Goal: Task Accomplishment & Management: Manage account settings

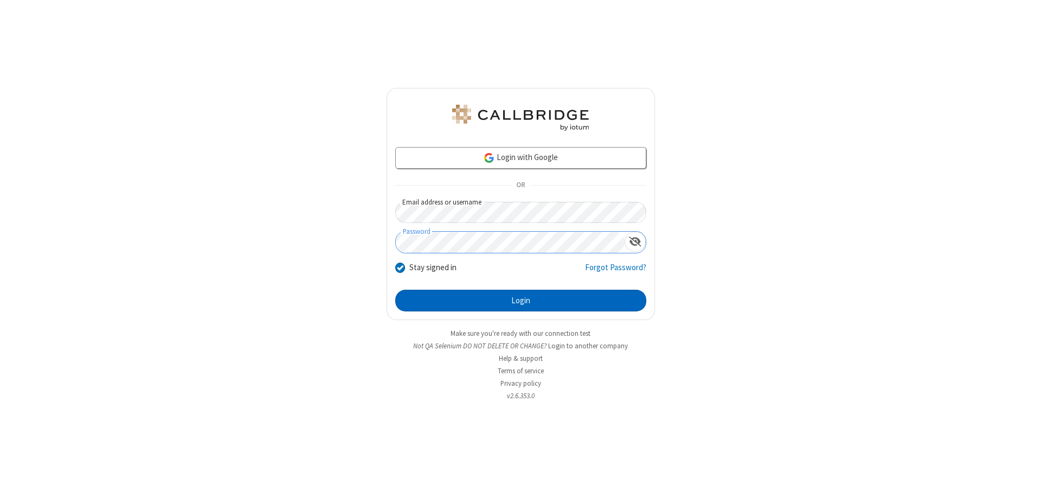
click at [520, 300] on button "Login" at bounding box center [520, 300] width 251 height 22
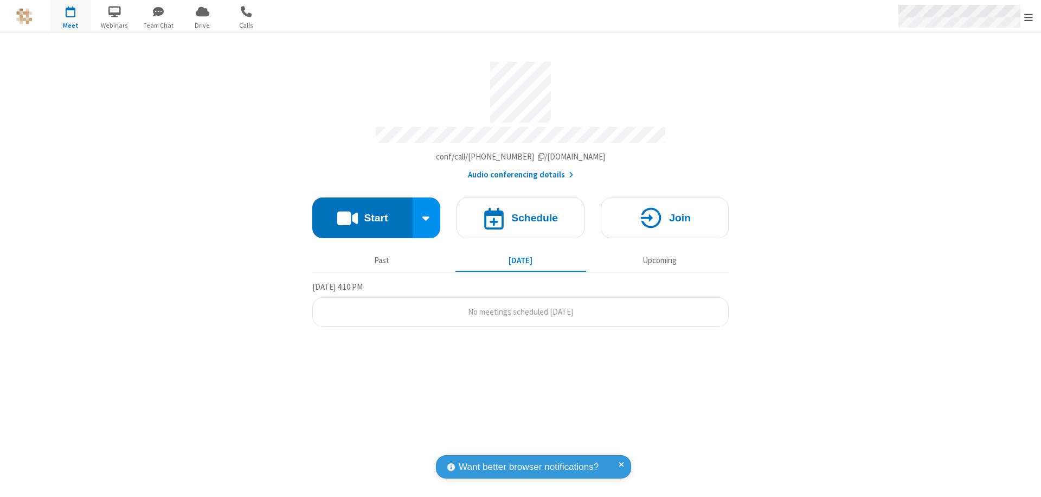
click at [1028, 17] on span "Open menu" at bounding box center [1028, 17] width 9 height 11
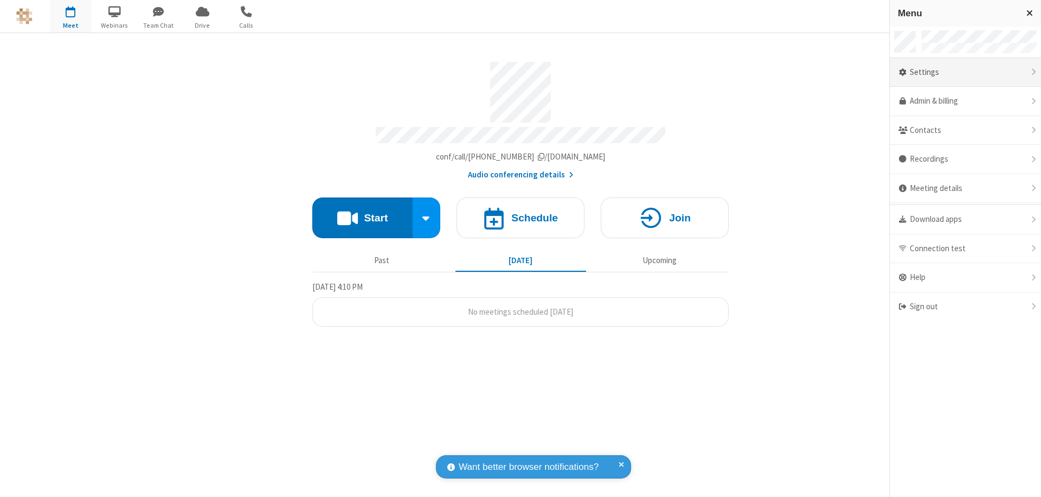
click at [965, 72] on div "Settings" at bounding box center [965, 72] width 151 height 29
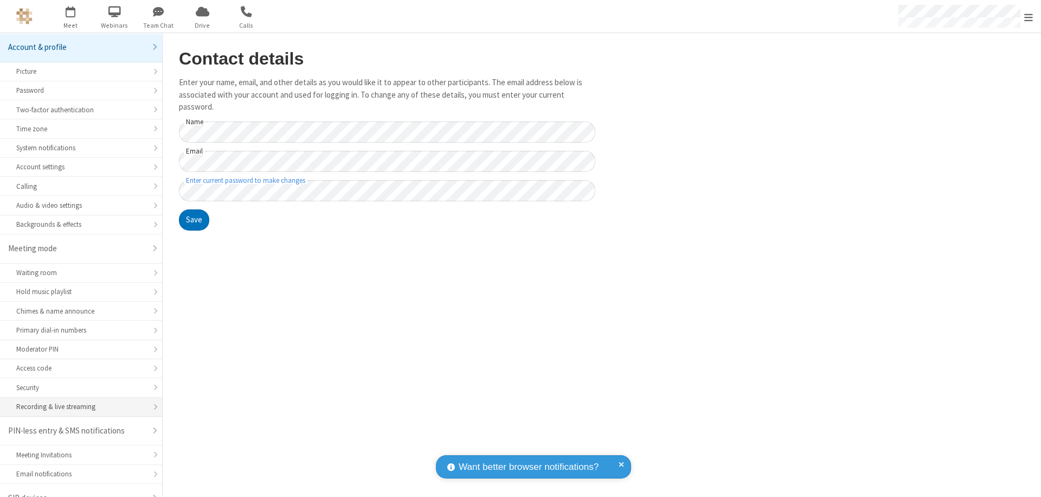
click at [77, 401] on div "Recording & live streaming" at bounding box center [81, 406] width 130 height 10
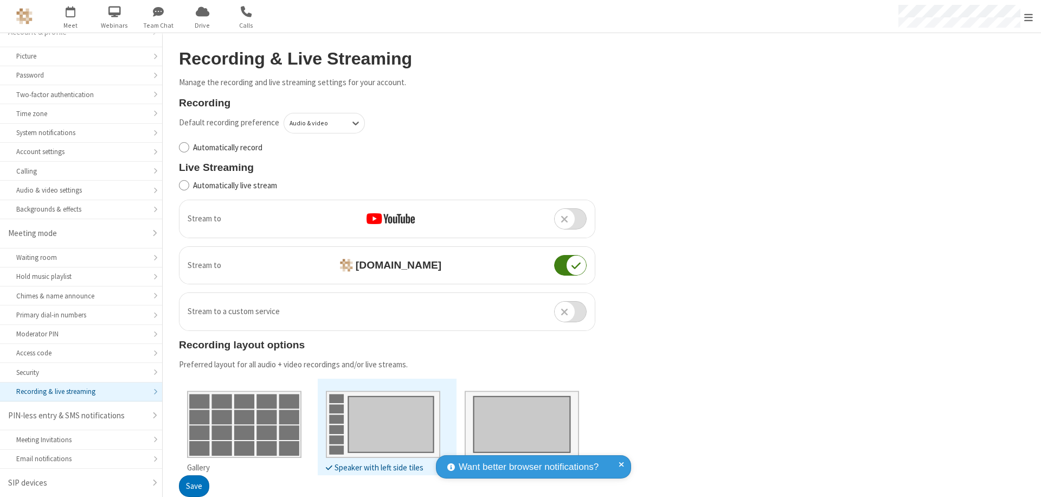
click at [184, 147] on input "Automatically record" at bounding box center [184, 146] width 10 height 11
checkbox input "true"
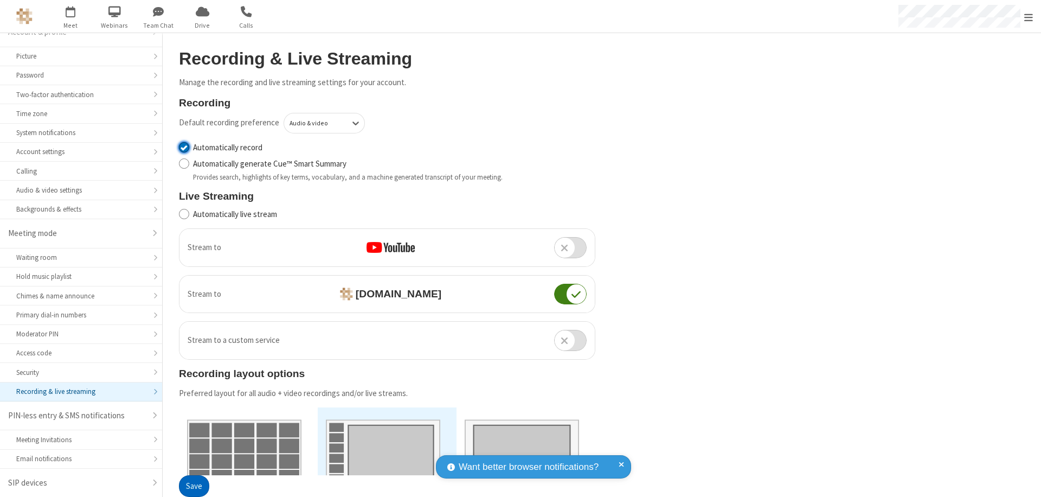
click at [194, 486] on button "Save" at bounding box center [194, 486] width 30 height 22
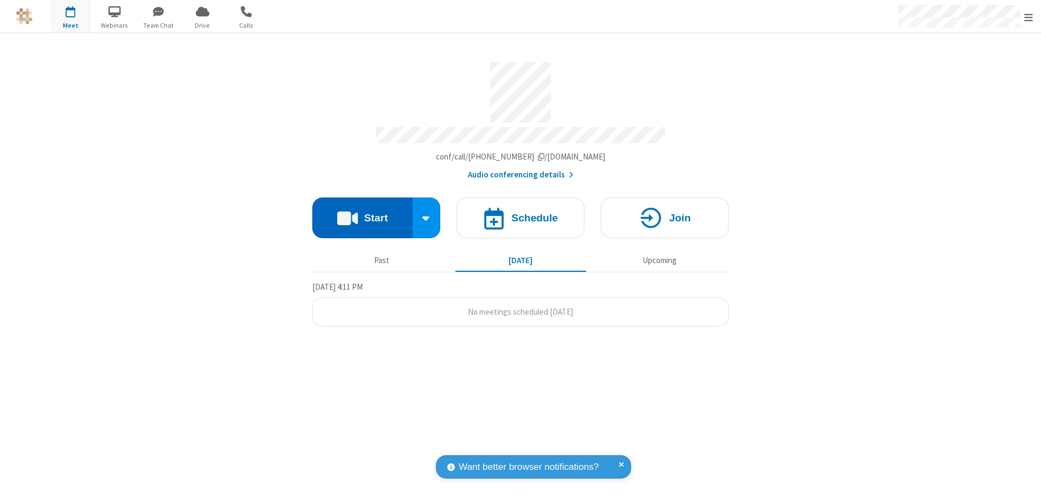
click at [362, 212] on button "Start" at bounding box center [362, 217] width 100 height 41
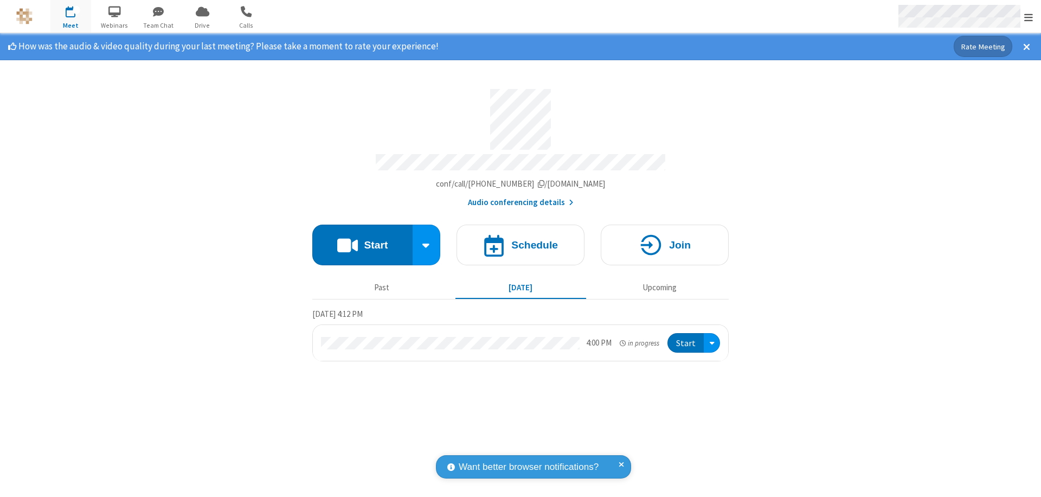
click at [1028, 17] on span "Open menu" at bounding box center [1028, 17] width 9 height 11
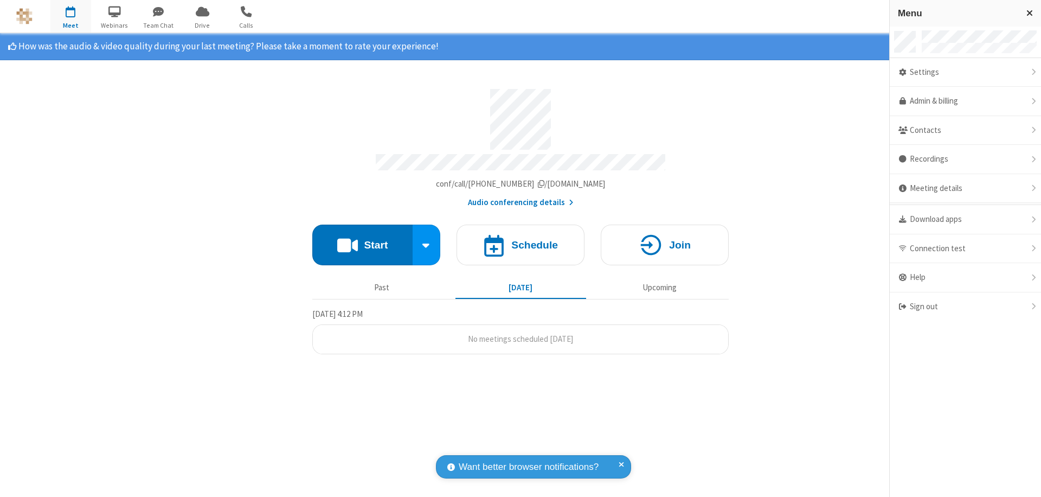
click at [965, 72] on div "Settings" at bounding box center [965, 72] width 151 height 29
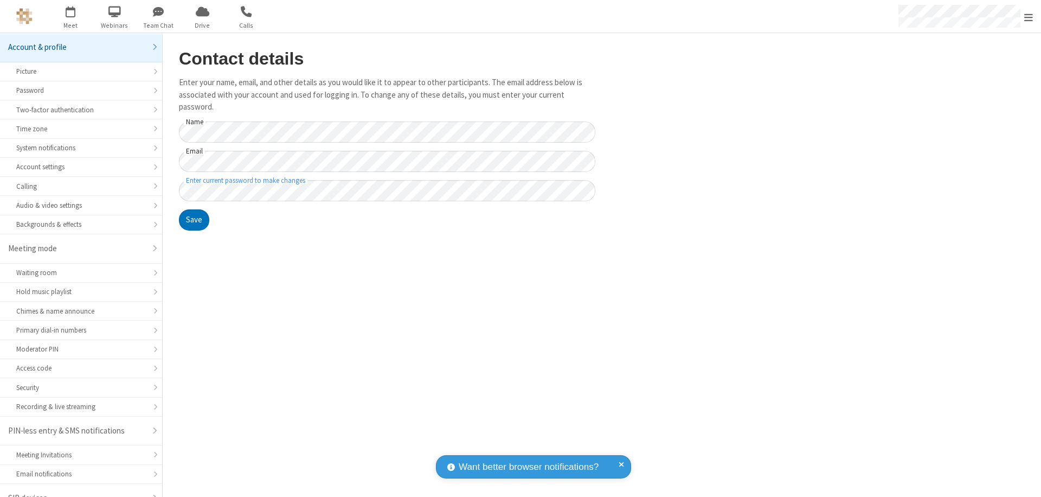
scroll to position [15, 0]
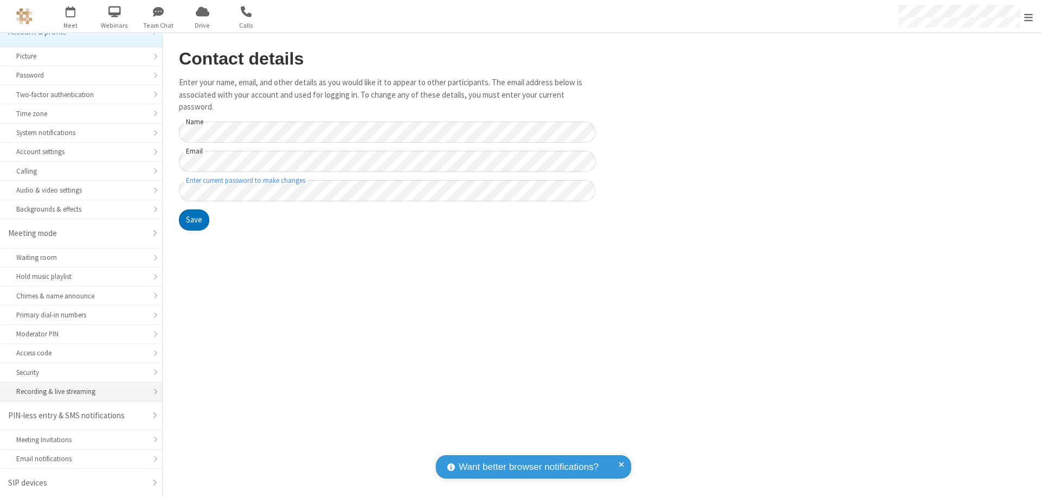
click at [77, 391] on div "Recording & live streaming" at bounding box center [81, 391] width 130 height 10
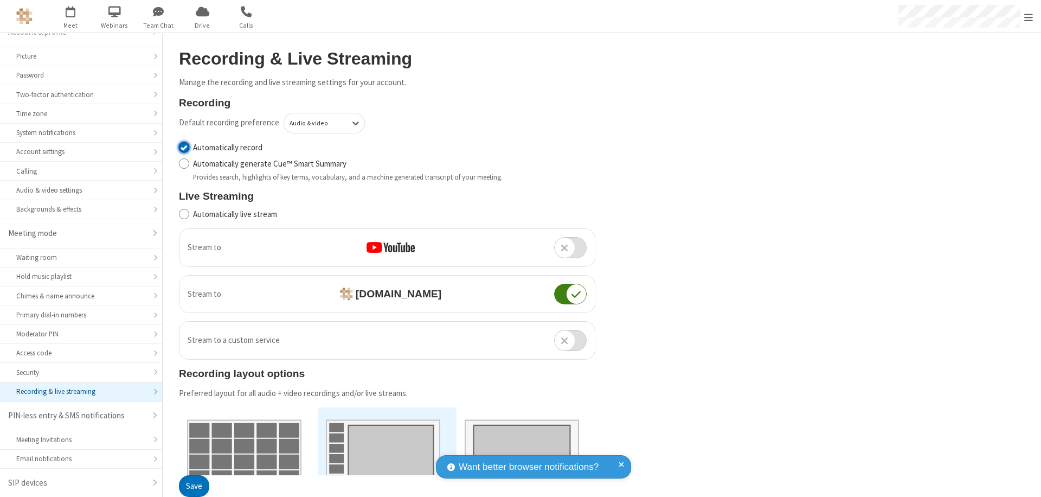
click at [184, 147] on input "Automatically record" at bounding box center [184, 146] width 10 height 11
checkbox input "false"
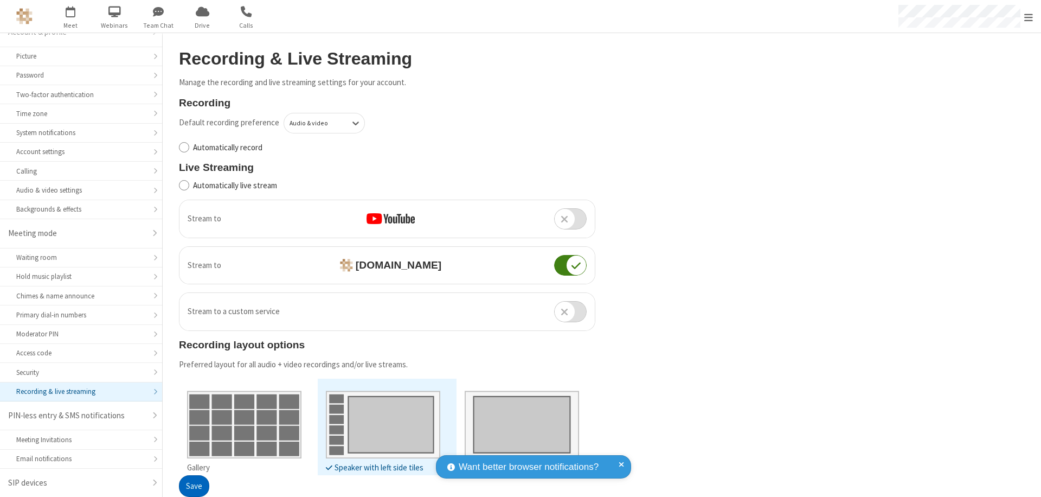
click at [194, 486] on button "Save" at bounding box center [194, 486] width 30 height 22
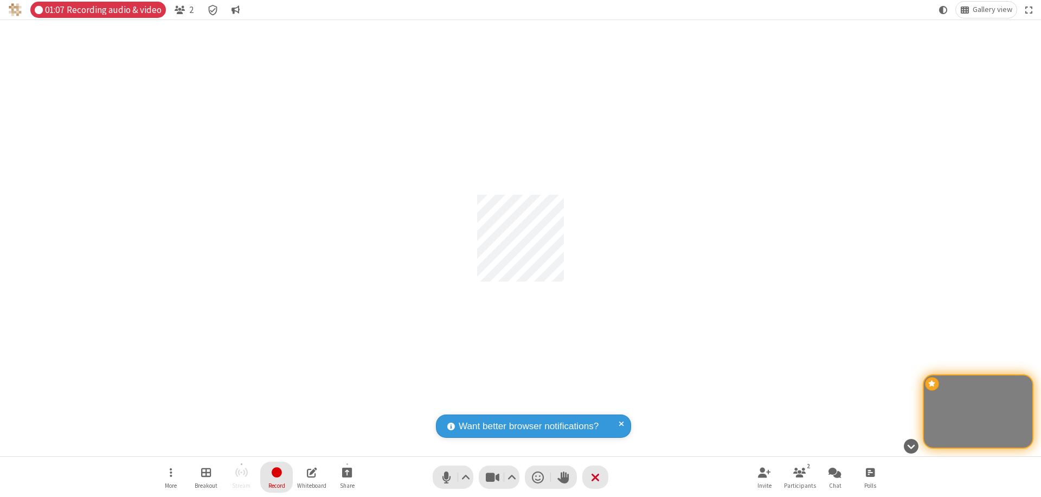
click at [276, 476] on span "Stop recording" at bounding box center [276, 472] width 12 height 14
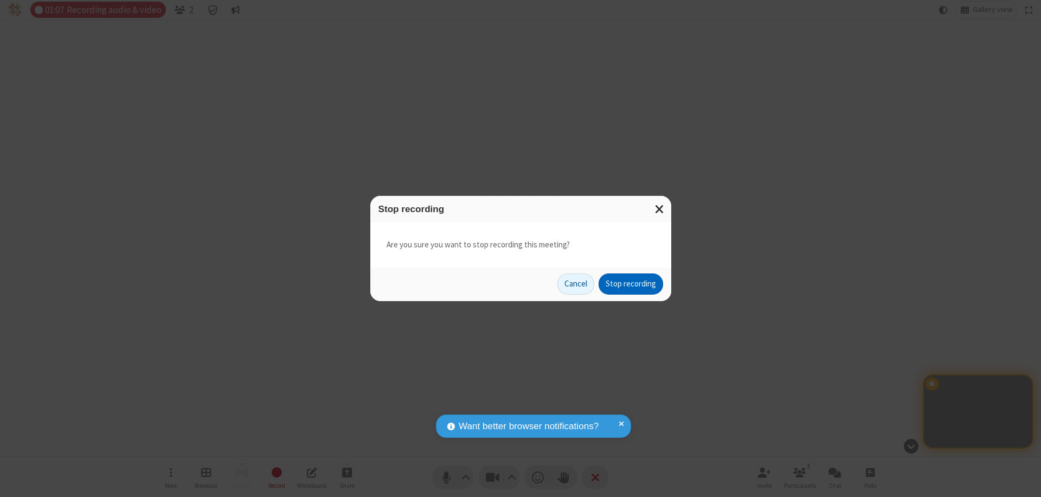
click at [630, 283] on button "Stop recording" at bounding box center [630, 284] width 65 height 22
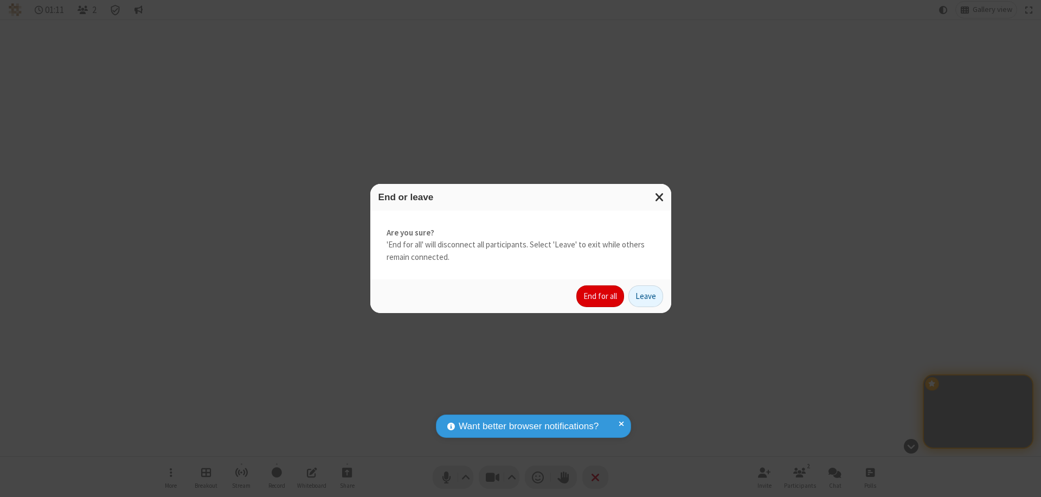
click at [601, 296] on button "End for all" at bounding box center [600, 296] width 48 height 22
